Goal: Transaction & Acquisition: Purchase product/service

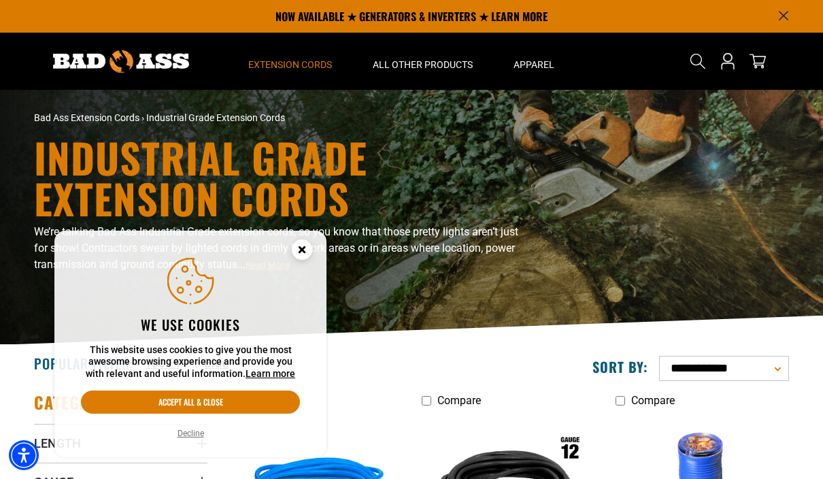
click at [303, 248] on icon "Cookie Consent" at bounding box center [301, 249] width 5 height 5
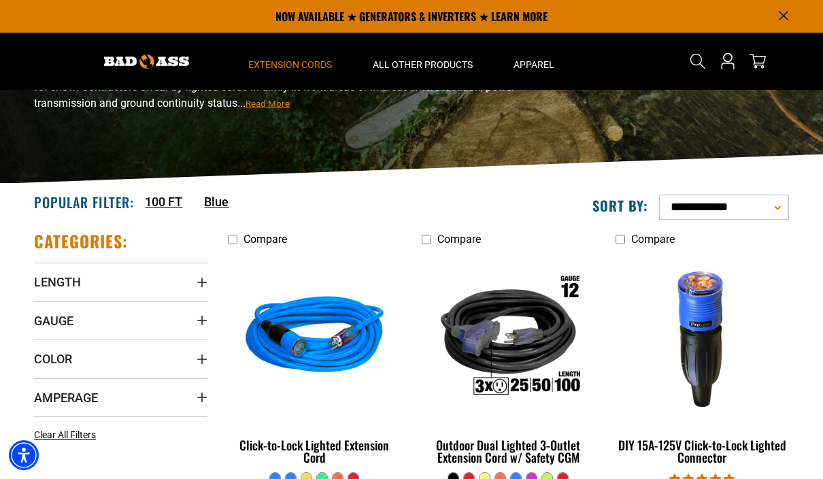
scroll to position [160, 0]
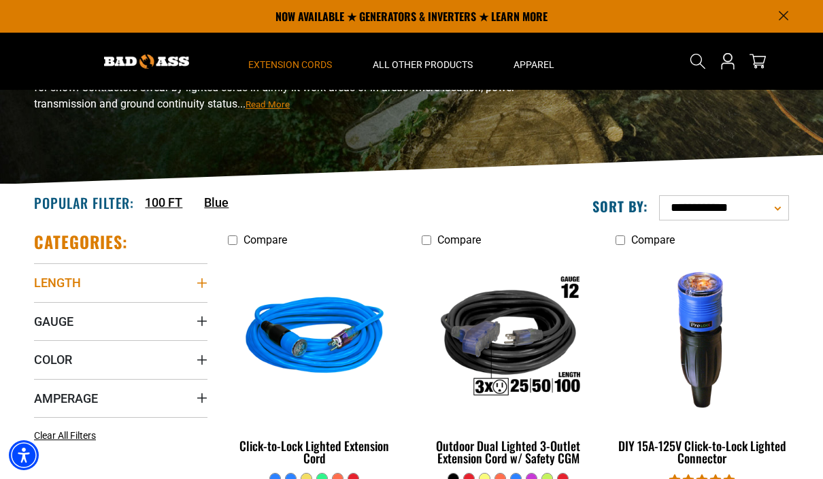
click at [109, 288] on summary "Length" at bounding box center [120, 282] width 173 height 38
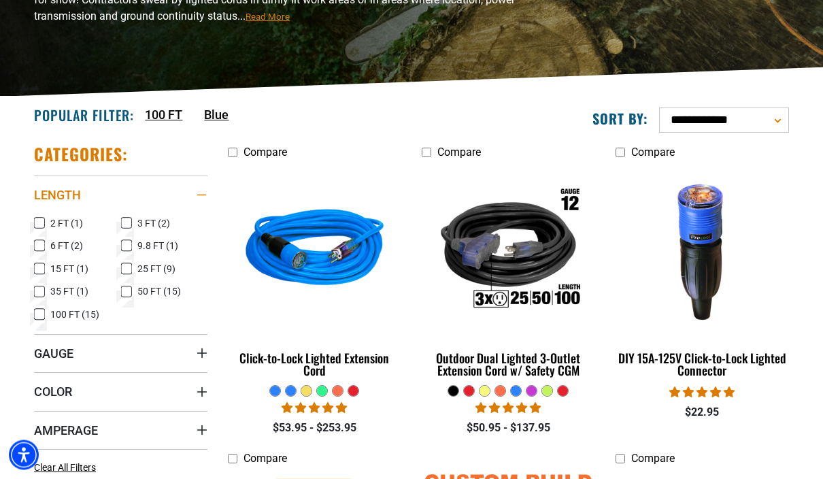
scroll to position [248, 0]
click at [77, 387] on summary "Color" at bounding box center [120, 391] width 173 height 38
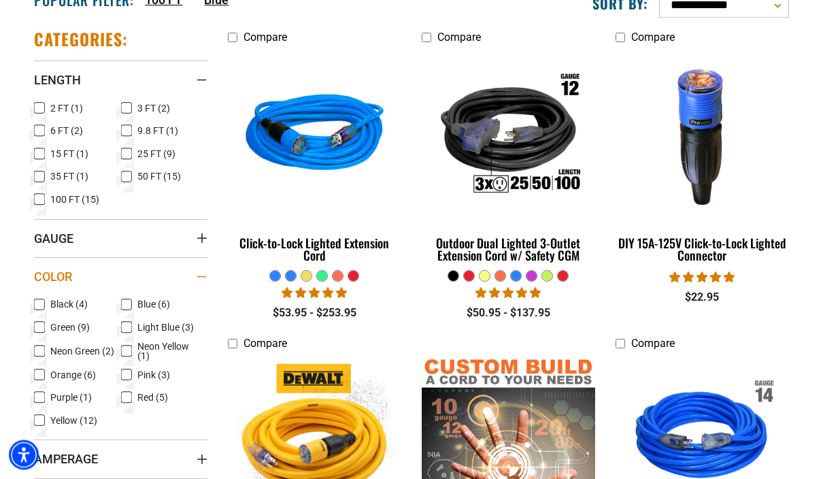
scroll to position [364, 0]
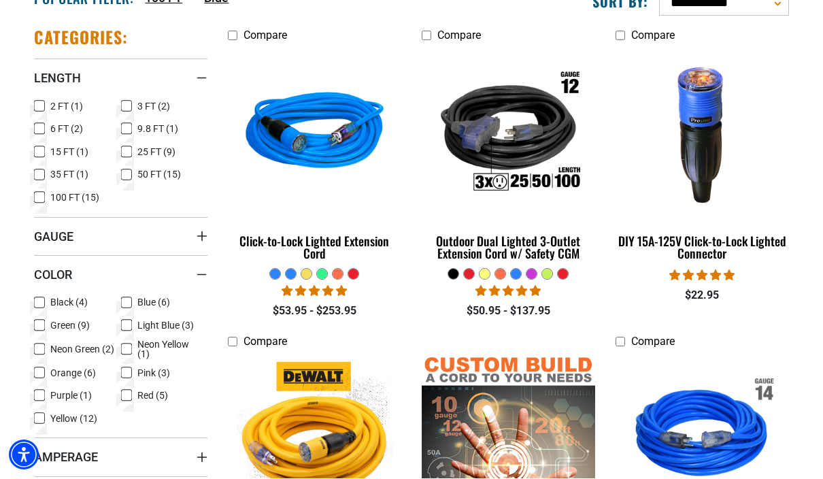
click at [42, 323] on icon at bounding box center [39, 326] width 11 height 18
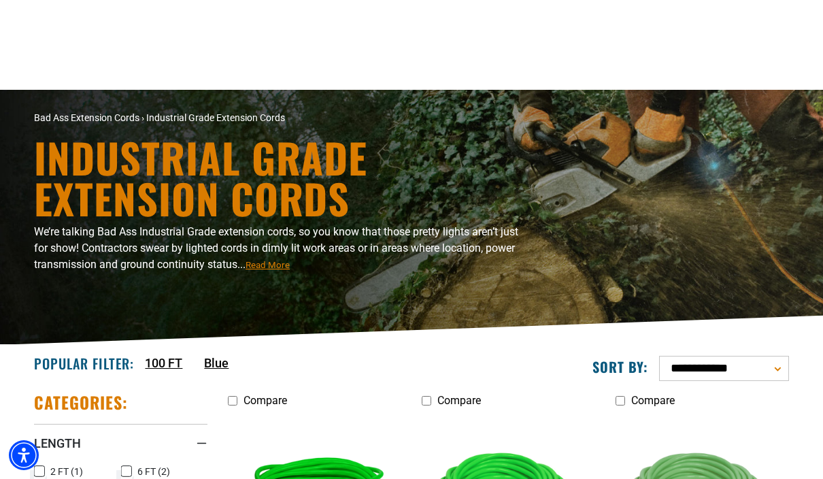
scroll to position [424, 0]
